Goal: Task Accomplishment & Management: Manage account settings

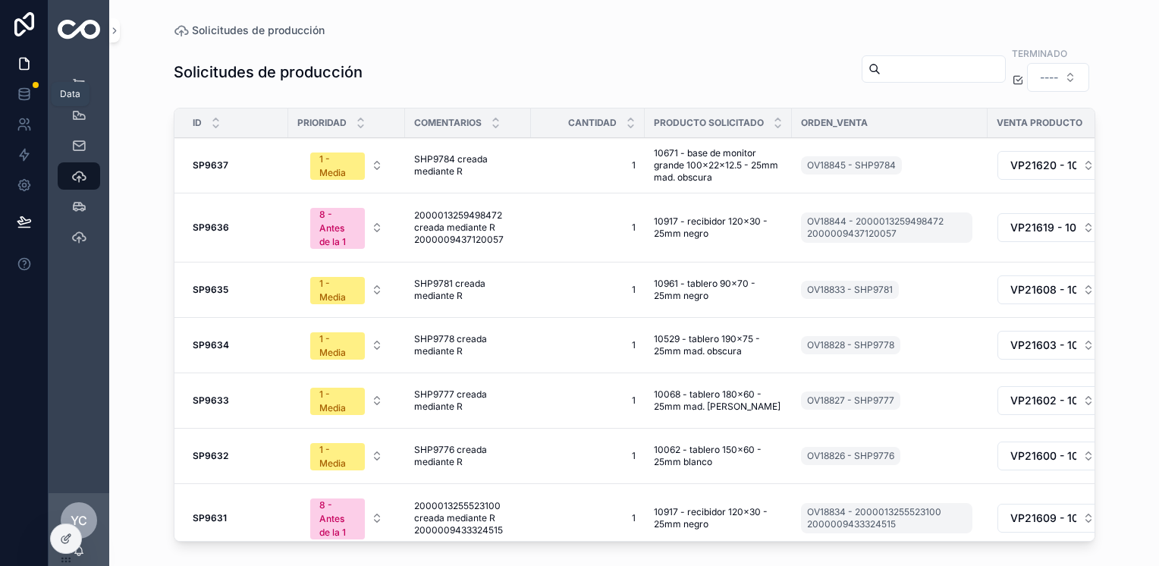
click at [19, 83] on link at bounding box center [24, 94] width 48 height 30
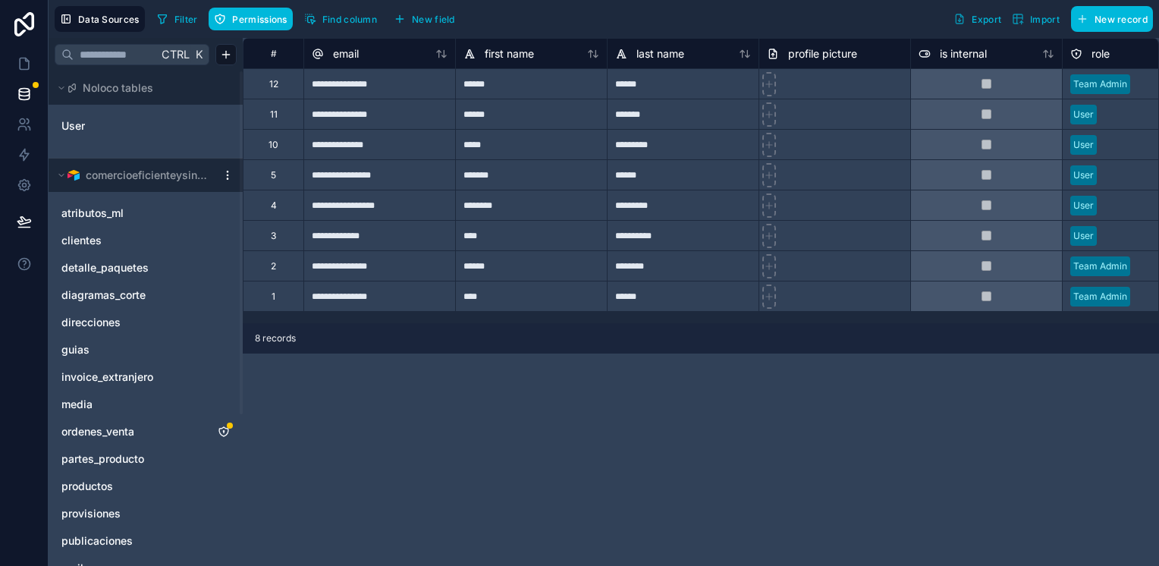
click at [165, 432] on link "ordenes_venta" at bounding box center [130, 431] width 138 height 15
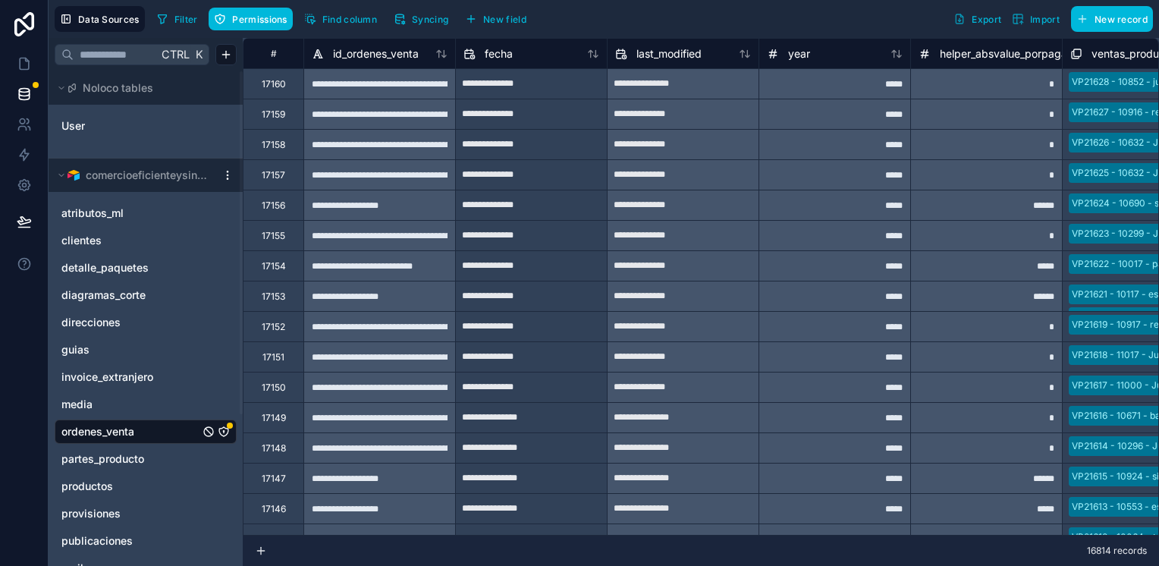
click at [225, 432] on icon "ordenes_venta" at bounding box center [224, 431] width 12 height 12
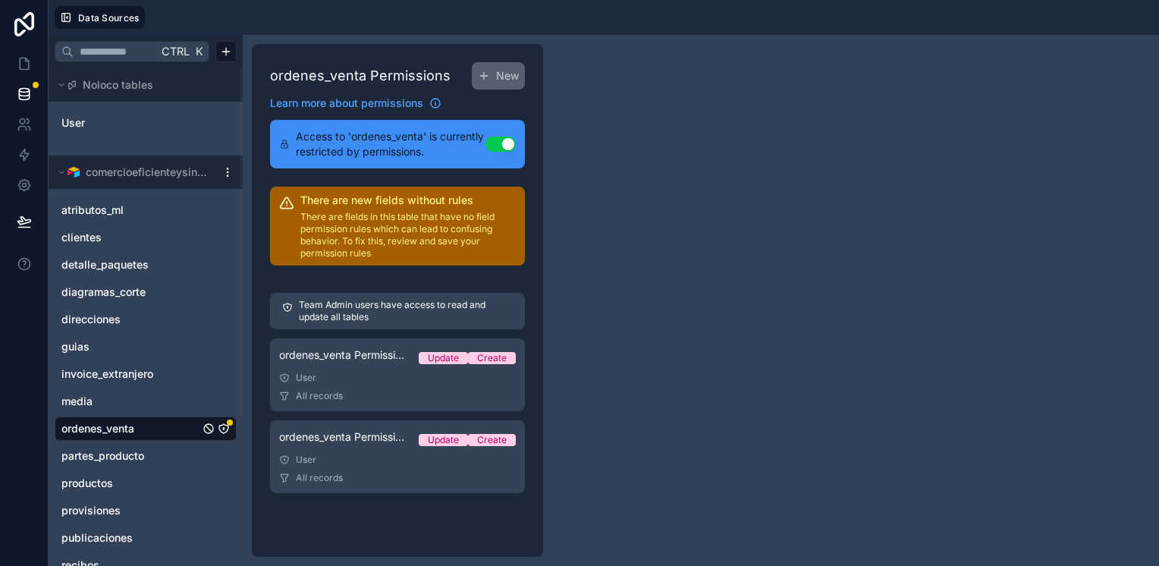
click at [501, 142] on button "Use setting" at bounding box center [500, 144] width 30 height 15
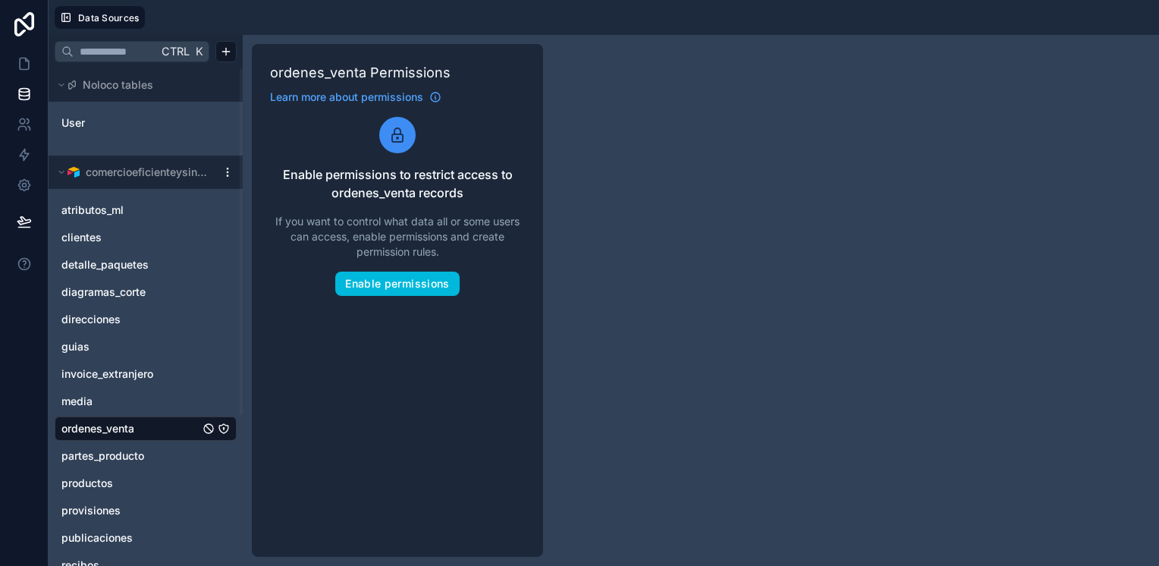
click at [131, 430] on span "ordenes_venta" at bounding box center [97, 428] width 73 height 15
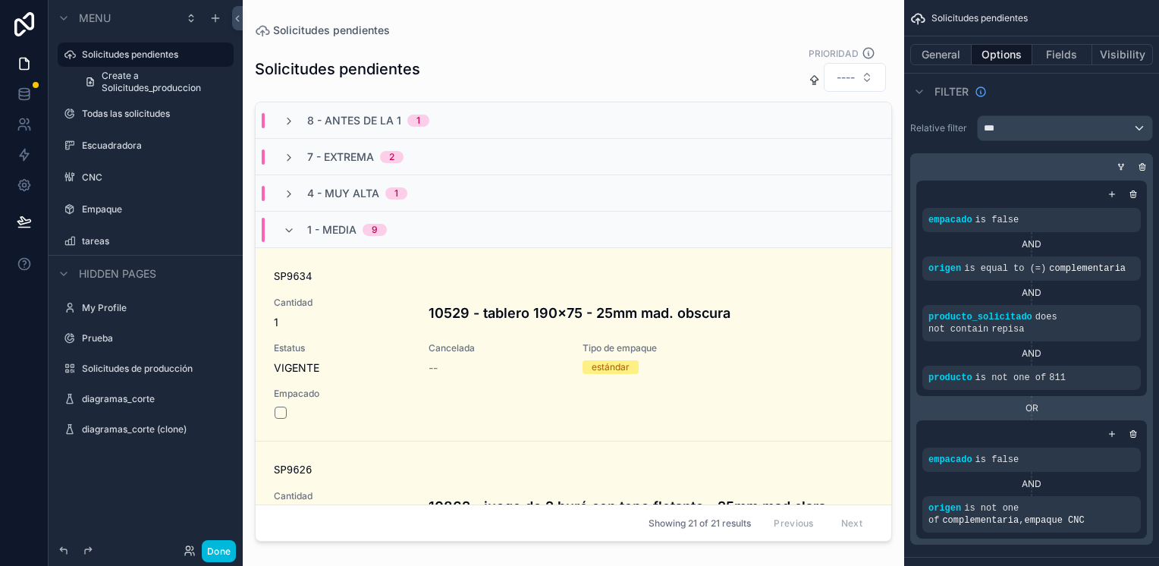
scroll to position [76, 0]
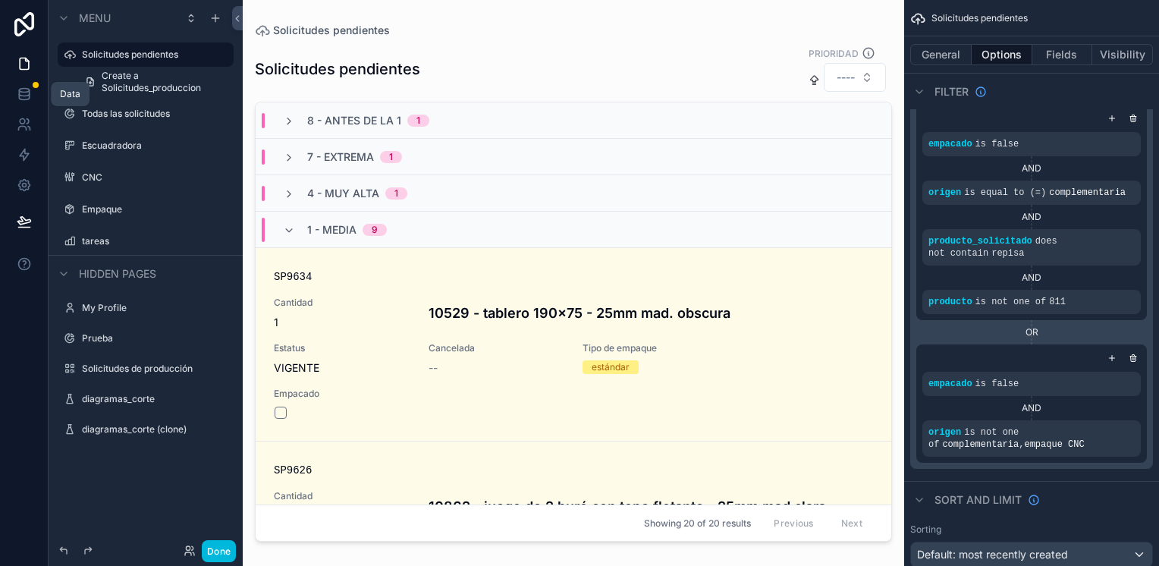
click at [28, 94] on icon at bounding box center [24, 97] width 10 height 6
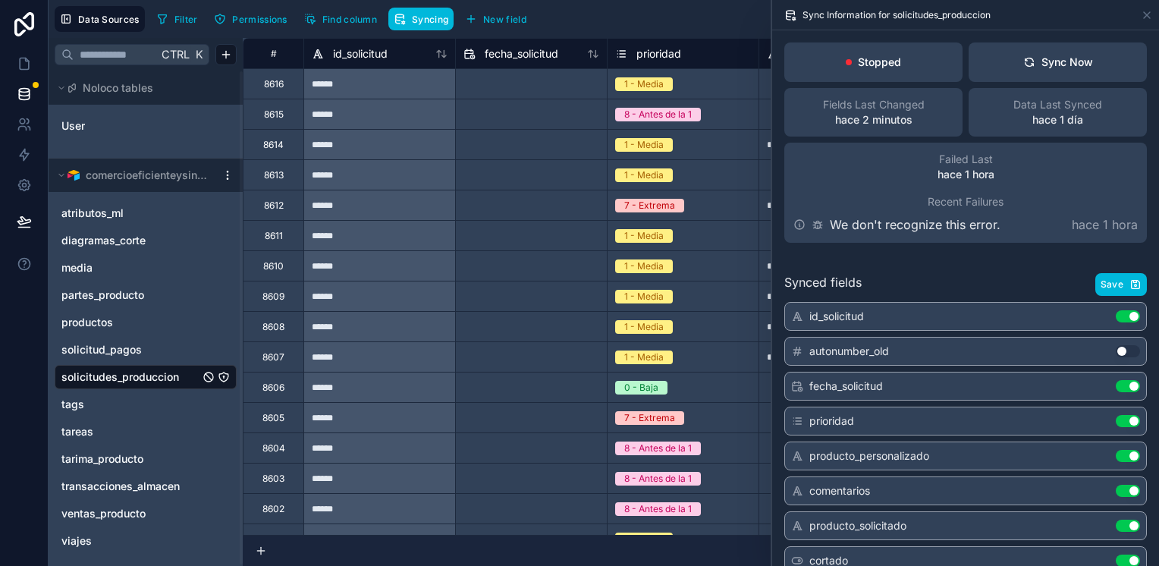
click at [1051, 78] on button "Sync Now" at bounding box center [1057, 61] width 178 height 39
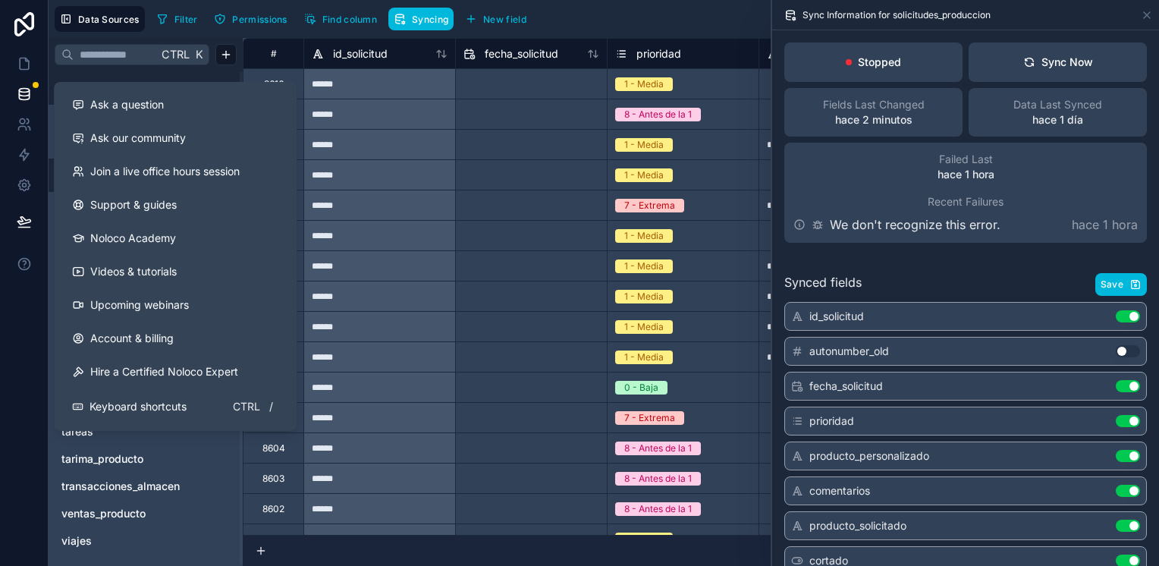
click at [115, 334] on span "Account & billing" at bounding box center [131, 338] width 83 height 15
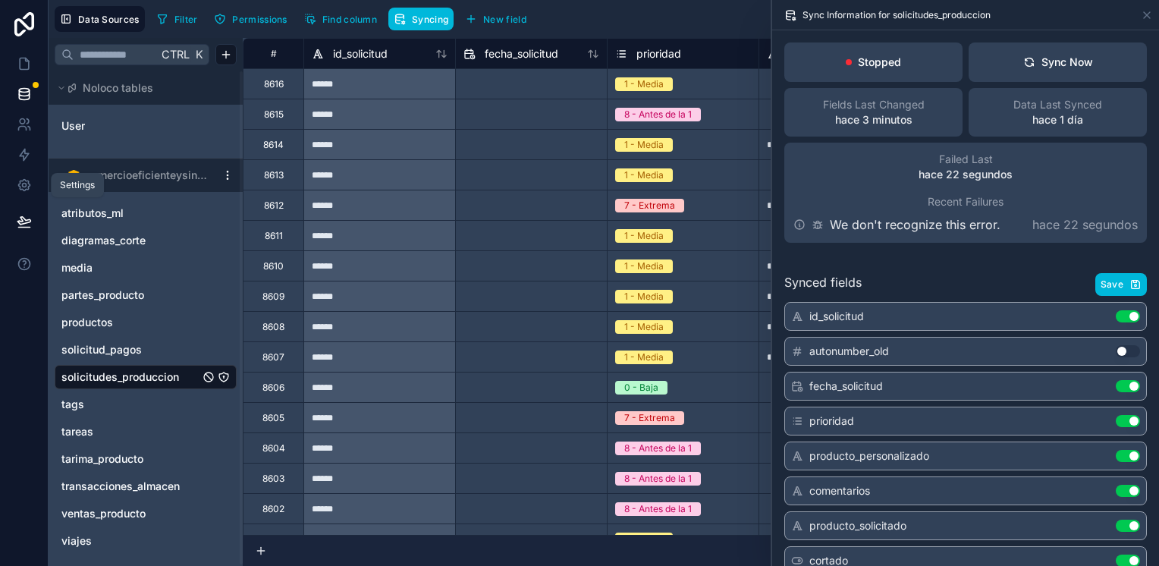
click at [23, 190] on icon at bounding box center [23, 185] width 11 height 11
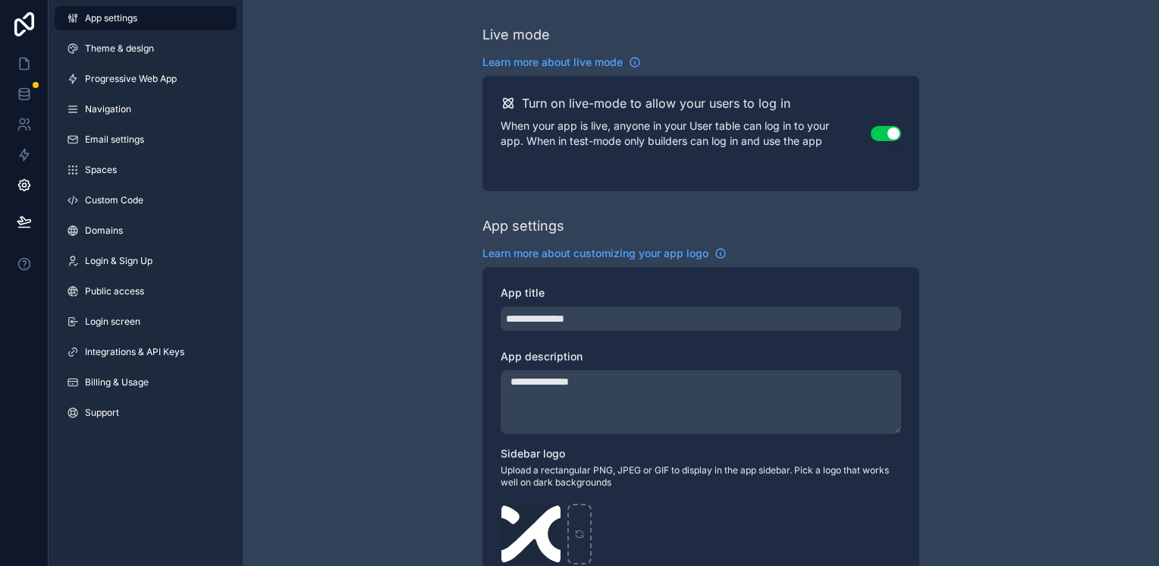
click at [128, 372] on link "Billing & Usage" at bounding box center [146, 382] width 182 height 24
